Goal: Check status: Check status

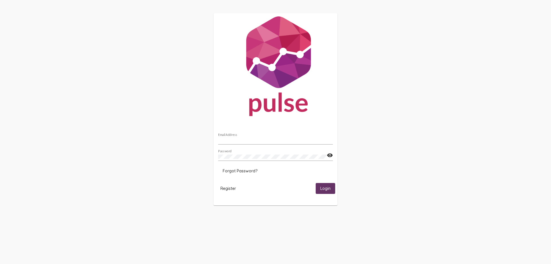
type input "[EMAIL_ADDRESS][DOMAIN_NAME]"
click at [330, 187] on span "Login" at bounding box center [325, 188] width 10 height 5
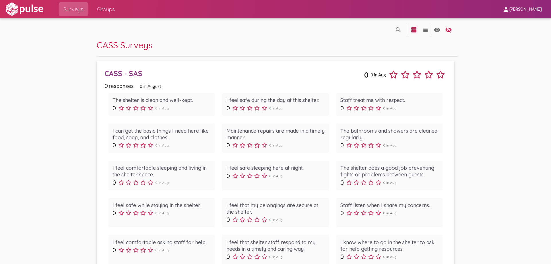
click at [126, 72] on div "CASS - SAS" at bounding box center [233, 73] width 259 height 9
